Goal: Information Seeking & Learning: Learn about a topic

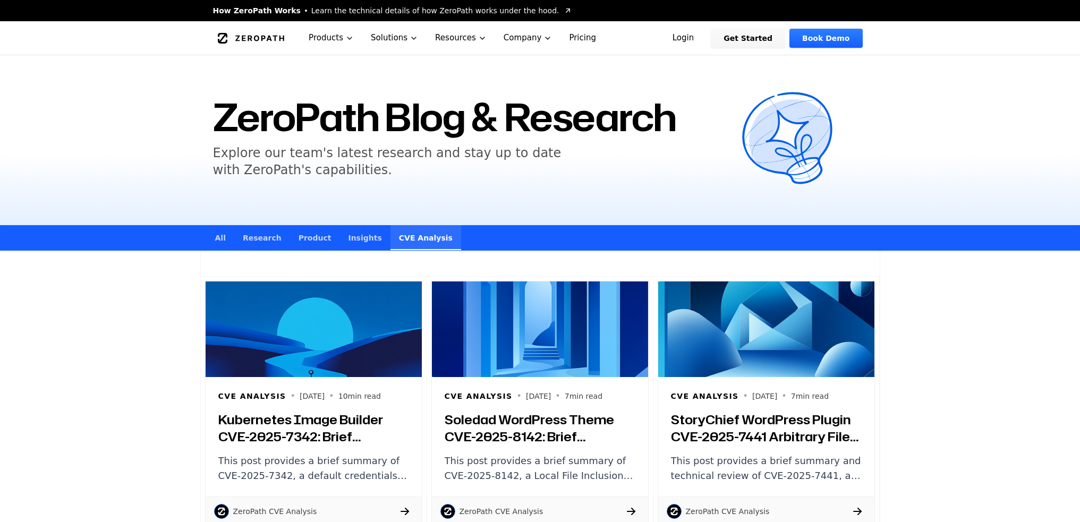
scroll to position [478, 0]
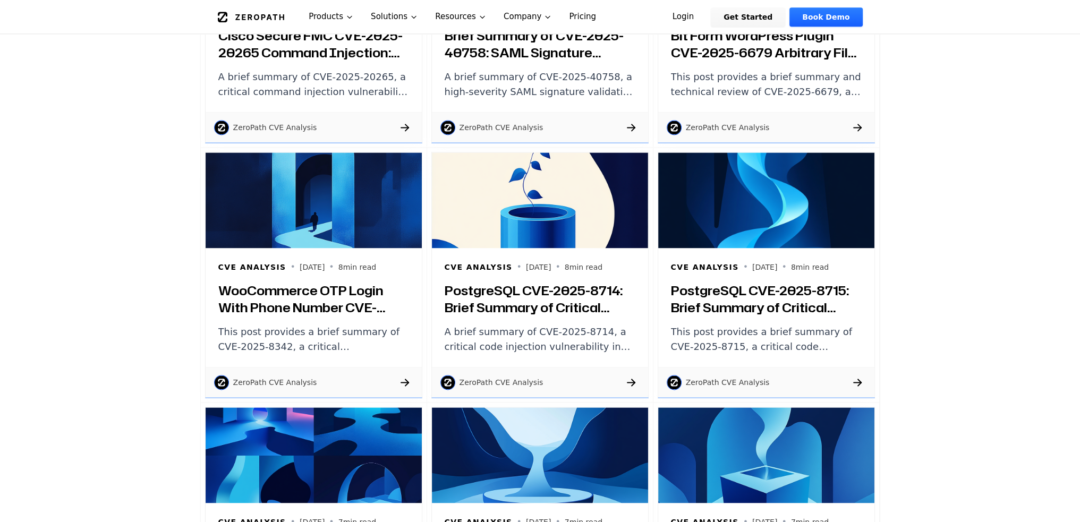
click at [750, 299] on h3 "PostgreSQL CVE-2025-8715: Brief Summary of Critical Code Injection in pg_dump a…" at bounding box center [766, 299] width 191 height 34
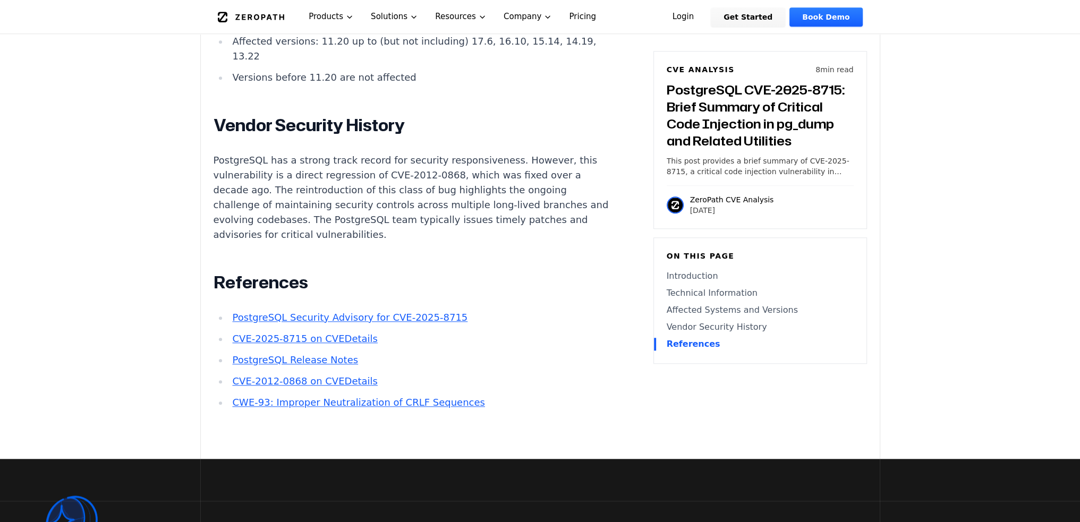
scroll to position [1541, 0]
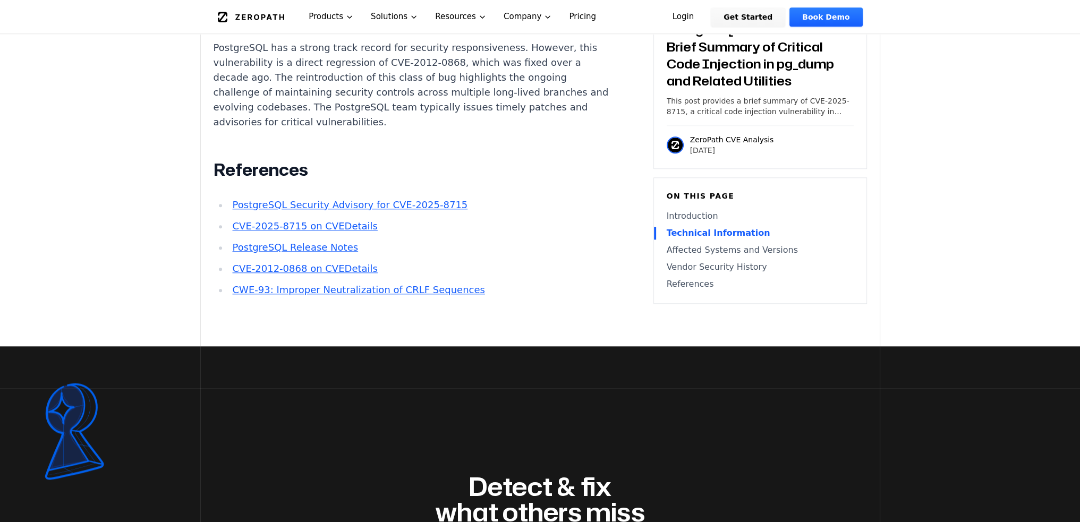
scroll to position [1488, 0]
